Goal: Task Accomplishment & Management: Complete application form

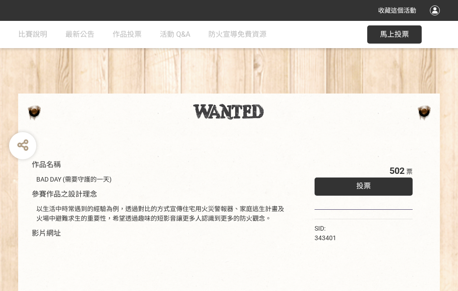
click at [437, 19] on div "收藏這個活動" at bounding box center [229, 10] width 458 height 21
click at [284, 89] on div "作品名稱 BAD DAY (需要守護的一天) 參賽作品之設計理念 以生活中時常遇到的經驗為例，透過對比的方式宣傳住宅用火災警報器、家庭逃生計畫及火場中避難求生…" at bounding box center [229, 212] width 458 height 382
click at [362, 184] on span "投票" at bounding box center [364, 186] width 15 height 9
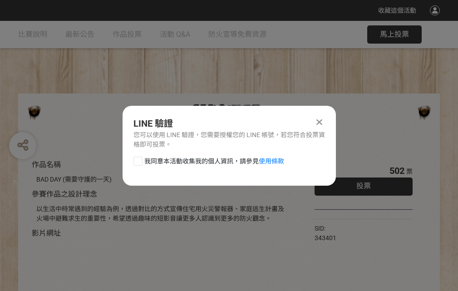
click at [137, 159] on div at bounding box center [138, 161] width 9 height 9
checkbox input "true"
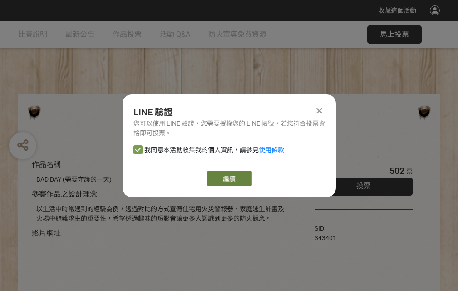
click at [229, 179] on link "繼續" at bounding box center [229, 178] width 45 height 15
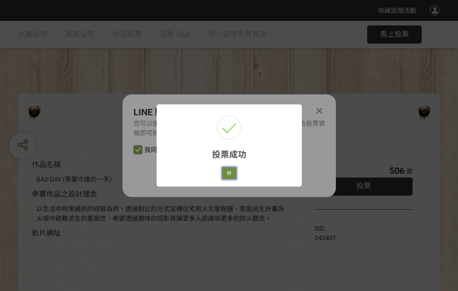
click at [227, 172] on button "好" at bounding box center [229, 173] width 15 height 13
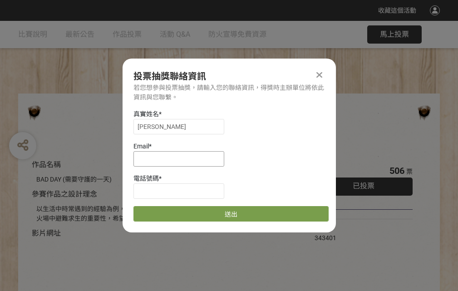
click at [182, 159] on input at bounding box center [179, 158] width 91 height 15
type input "[EMAIL_ADDRESS][DOMAIN_NAME]"
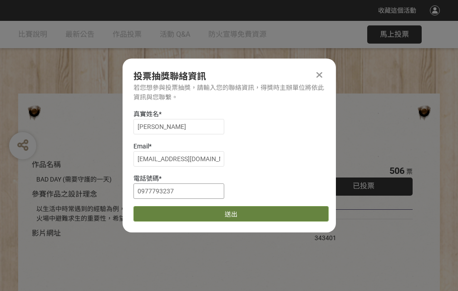
type input "0977793237"
click at [159, 211] on button "送出" at bounding box center [231, 213] width 195 height 15
